Goal: Task Accomplishment & Management: Use online tool/utility

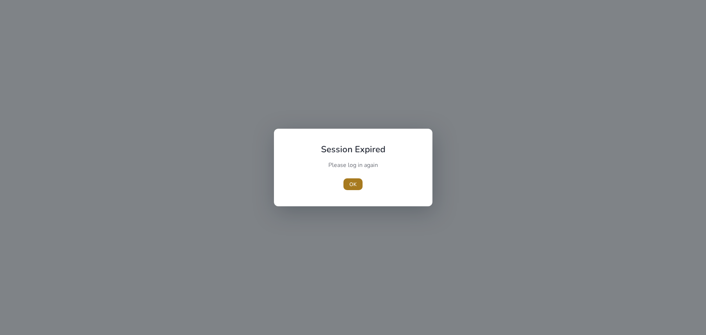
click at [355, 188] on span "OK" at bounding box center [352, 185] width 7 height 8
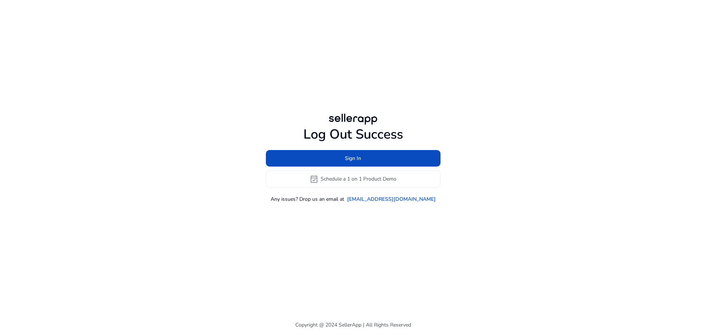
drag, startPoint x: 155, startPoint y: 181, endPoint x: 166, endPoint y: 140, distance: 42.2
click at [155, 181] on div "Log Out Success Sign In event_available Schedule a 1 on 1 Product Demo Any issu…" at bounding box center [352, 157] width 411 height 91
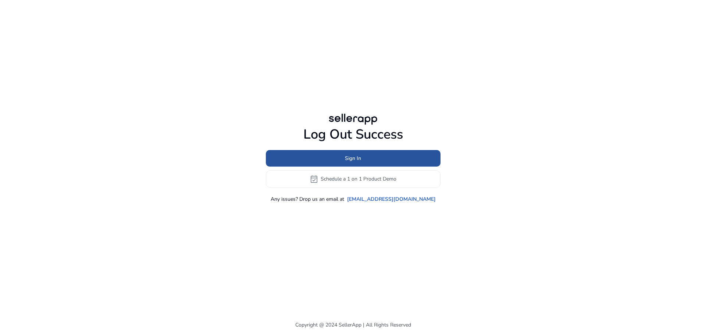
click at [392, 160] on span at bounding box center [353, 158] width 175 height 18
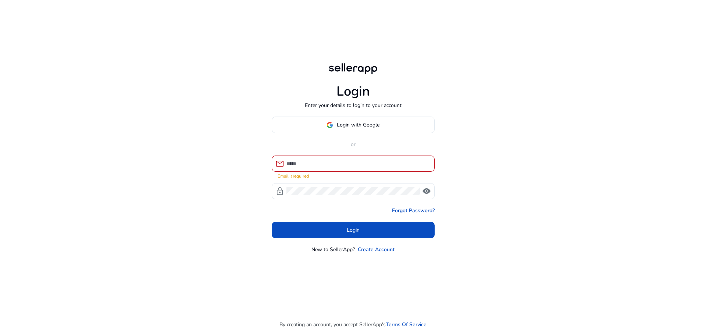
click at [405, 269] on div "Login Enter your details to login to your account Login with Google or mail Ema…" at bounding box center [353, 157] width 175 height 315
click at [383, 126] on span at bounding box center [353, 125] width 162 height 18
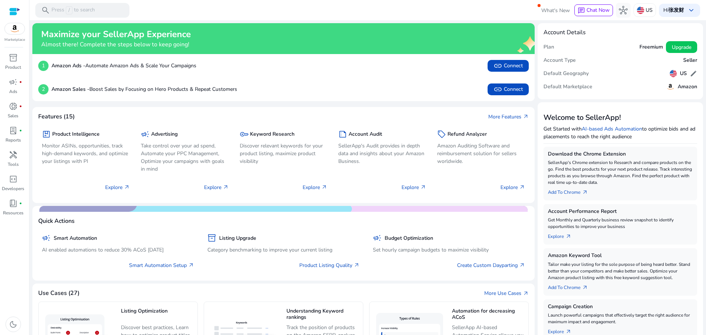
drag, startPoint x: 409, startPoint y: 38, endPoint x: 355, endPoint y: 8, distance: 61.7
click at [355, 8] on mat-toolbar "search Press / to search What's New chat Chat Now hub US Hi 张发财 keyboard_arrow_…" at bounding box center [367, 10] width 677 height 20
click at [640, 9] on img at bounding box center [640, 10] width 7 height 7
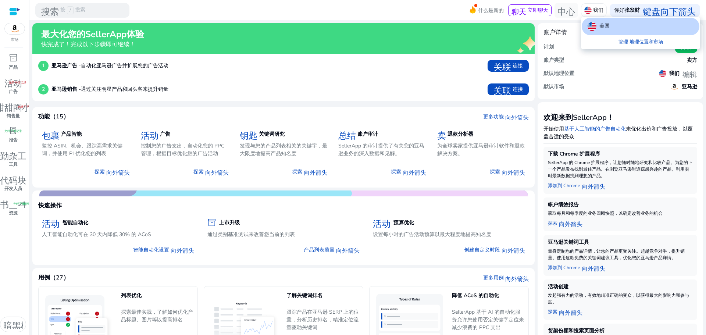
click at [14, 164] on div at bounding box center [353, 167] width 706 height 335
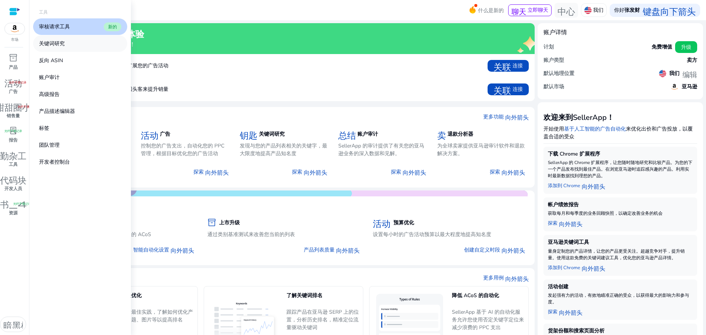
click at [65, 46] on link "关键词研究" at bounding box center [80, 43] width 94 height 17
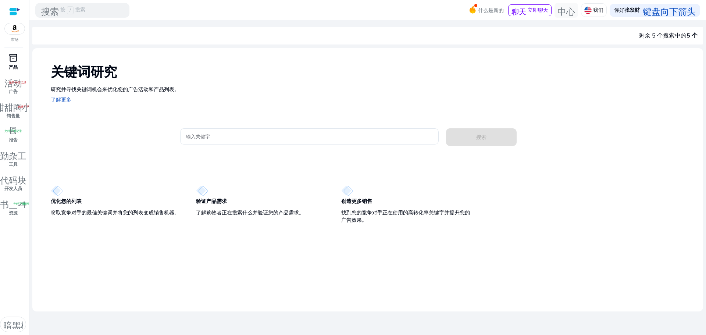
click at [10, 54] on font "inventory_2" at bounding box center [13, 58] width 9 height 10
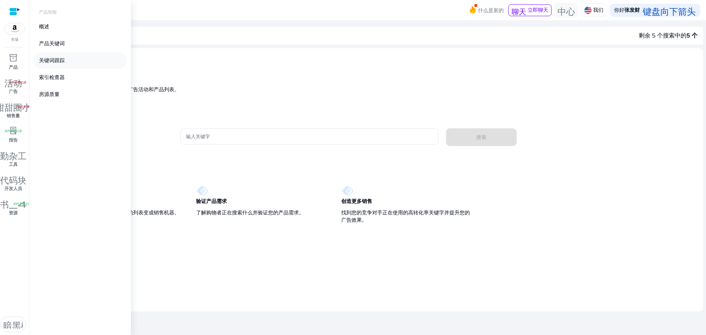
click at [50, 60] on font "关键词跟踪" at bounding box center [52, 60] width 26 height 7
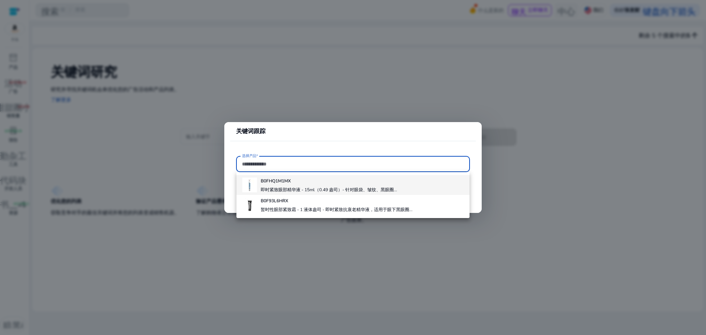
click at [303, 186] on div "B0FHQ1M1MX 即时紧致眼部精华液 - 15ml（0.49 盎司）- 针对眼袋、皱纹、黑眼圈..." at bounding box center [329, 185] width 136 height 20
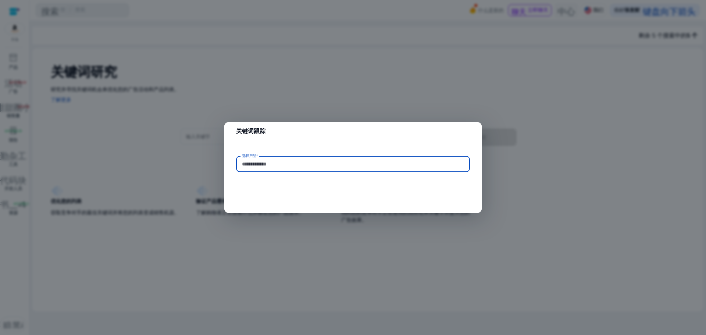
type input "**********"
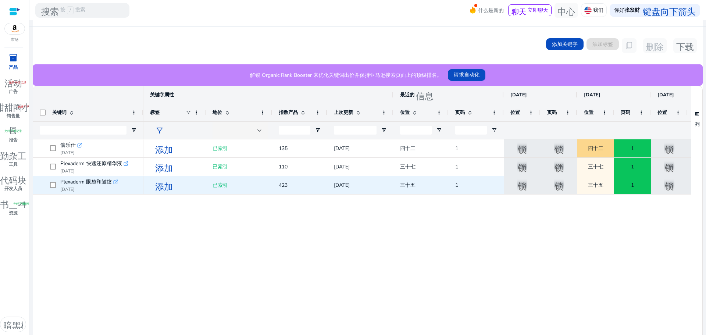
scroll to position [132, 0]
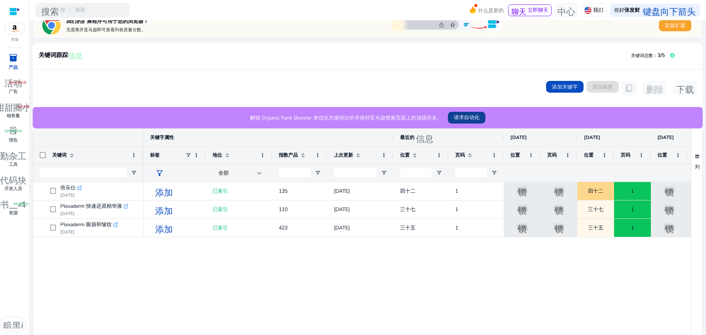
click at [465, 120] on font "请求自动化" at bounding box center [467, 117] width 26 height 7
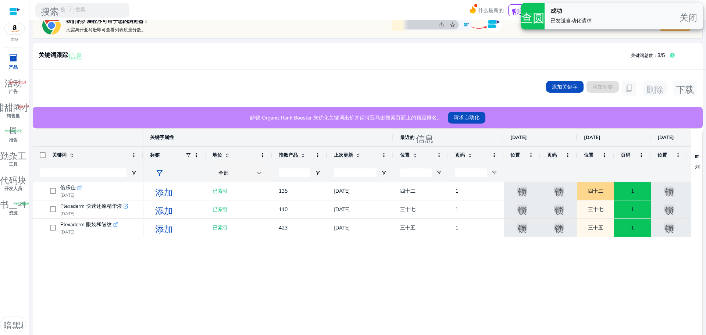
click at [225, 310] on div "添加 已索引 135 [DATE] 四十二 1 锁 升级 锁 升级 四十二 1 锁 升级 锁 升级 锁 升级 锁 升级 添加 已索引 110 [DATE] 三…" at bounding box center [417, 283] width 548 height 202
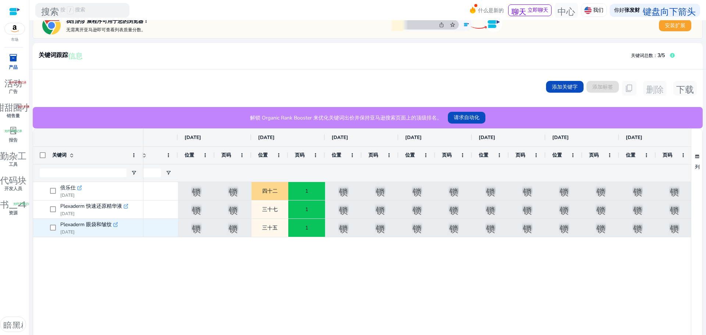
scroll to position [0, 331]
